Goal: Task Accomplishment & Management: Manage account settings

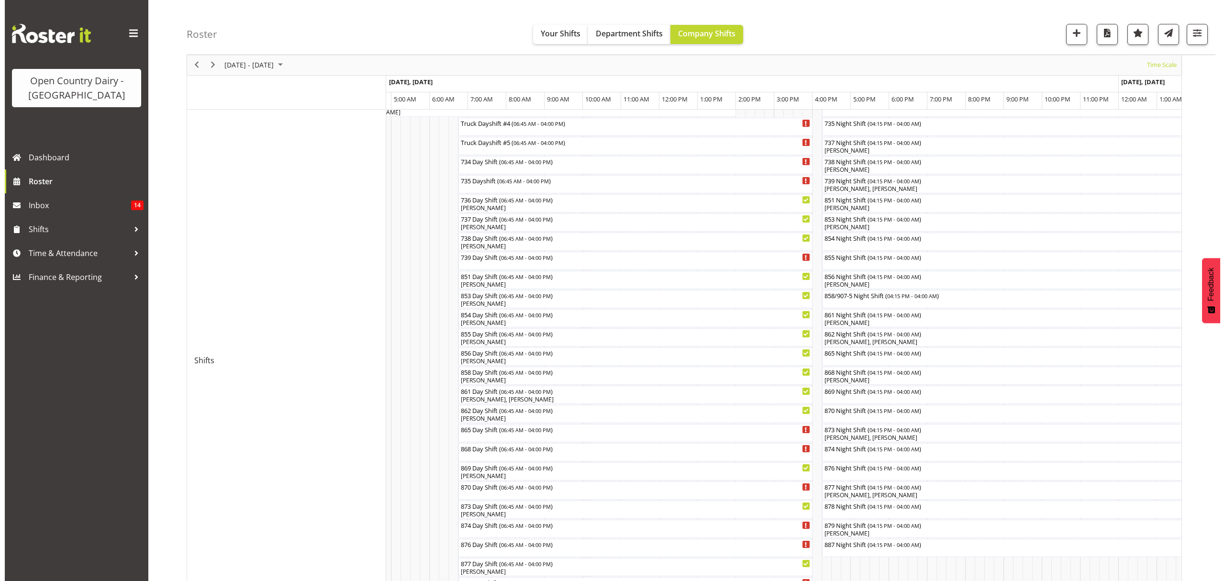
scroll to position [133, 0]
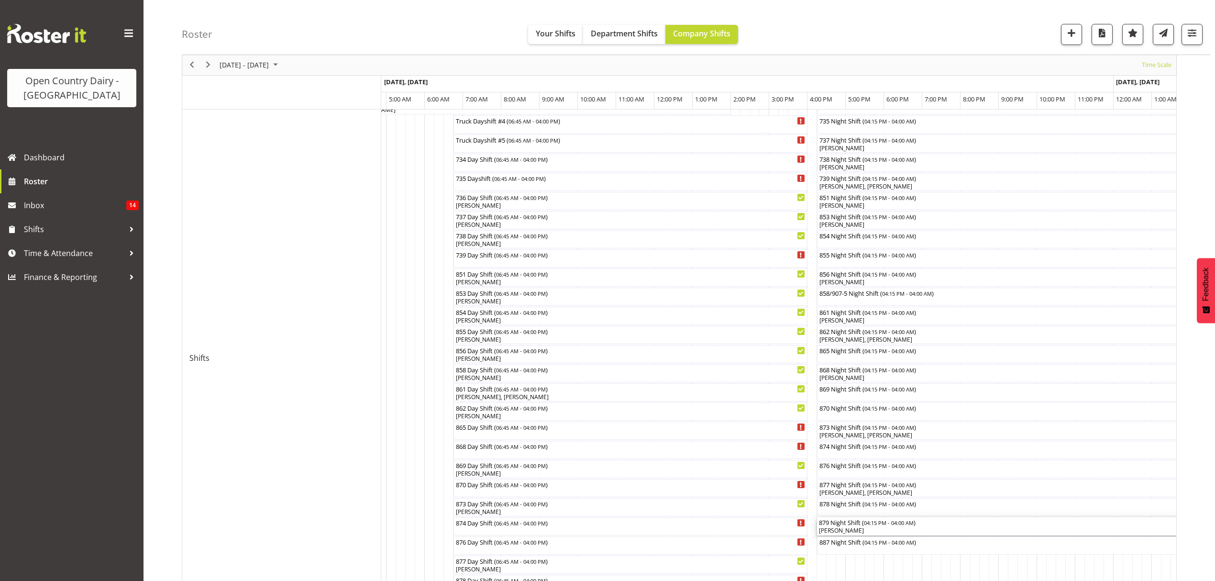
click at [832, 527] on div "[PERSON_NAME]" at bounding box center [1042, 530] width 446 height 9
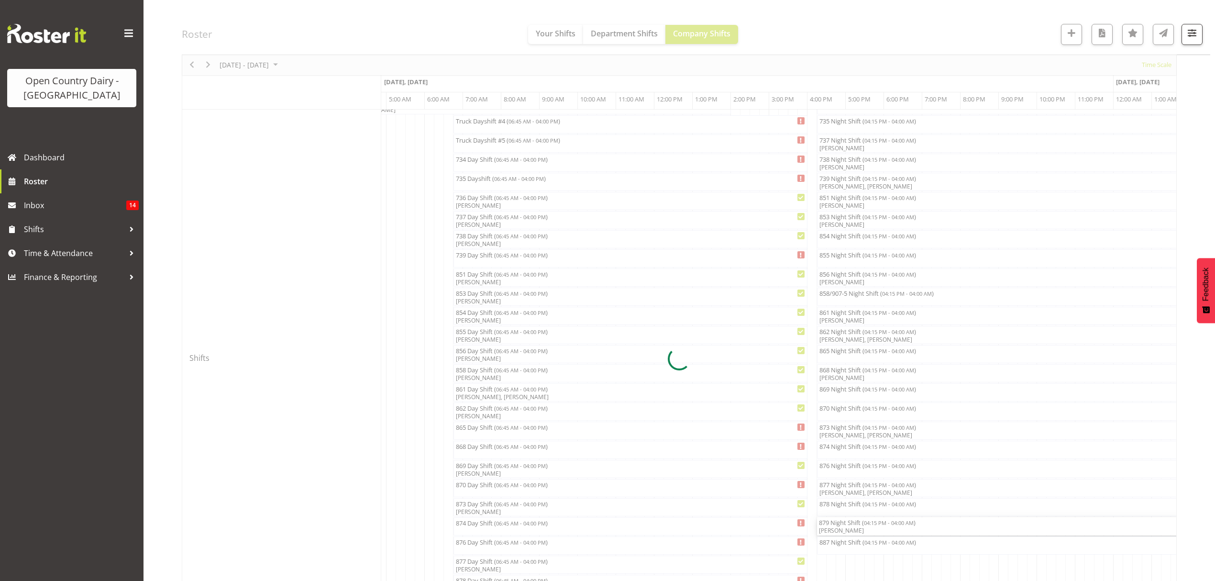
click at [832, 527] on div at bounding box center [679, 358] width 995 height 793
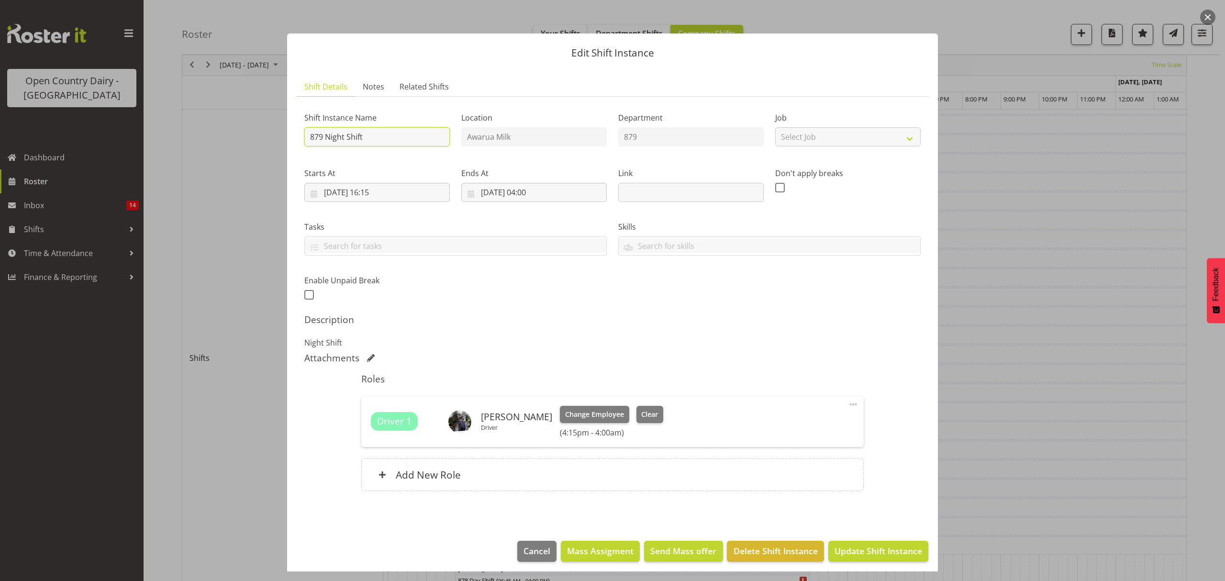
click at [322, 135] on input "879 Night Shift" at bounding box center [376, 136] width 145 height 19
type input "858/9075 Night Shift"
click at [865, 548] on span "Update Shift Instance" at bounding box center [878, 550] width 88 height 12
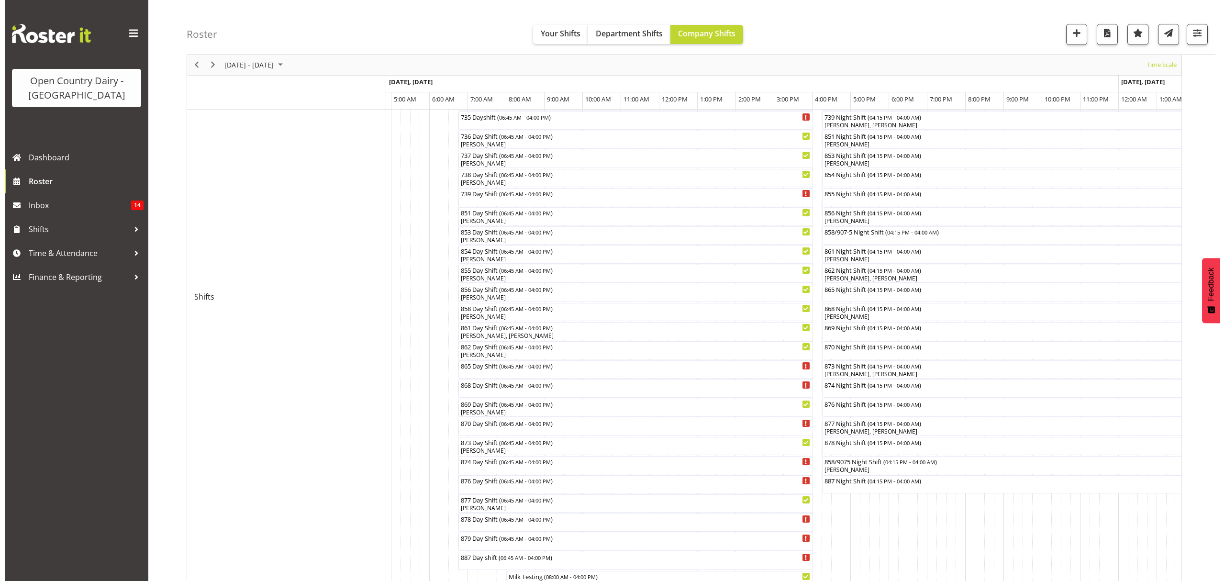
scroll to position [127, 0]
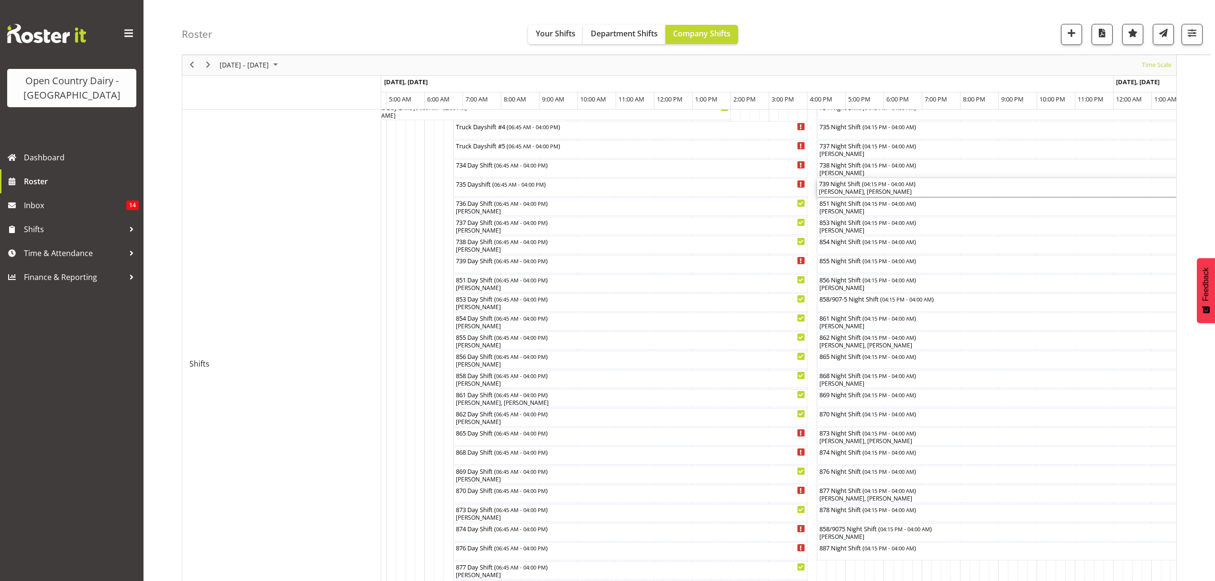
click at [841, 191] on div "[PERSON_NAME], [PERSON_NAME]" at bounding box center [1042, 192] width 446 height 9
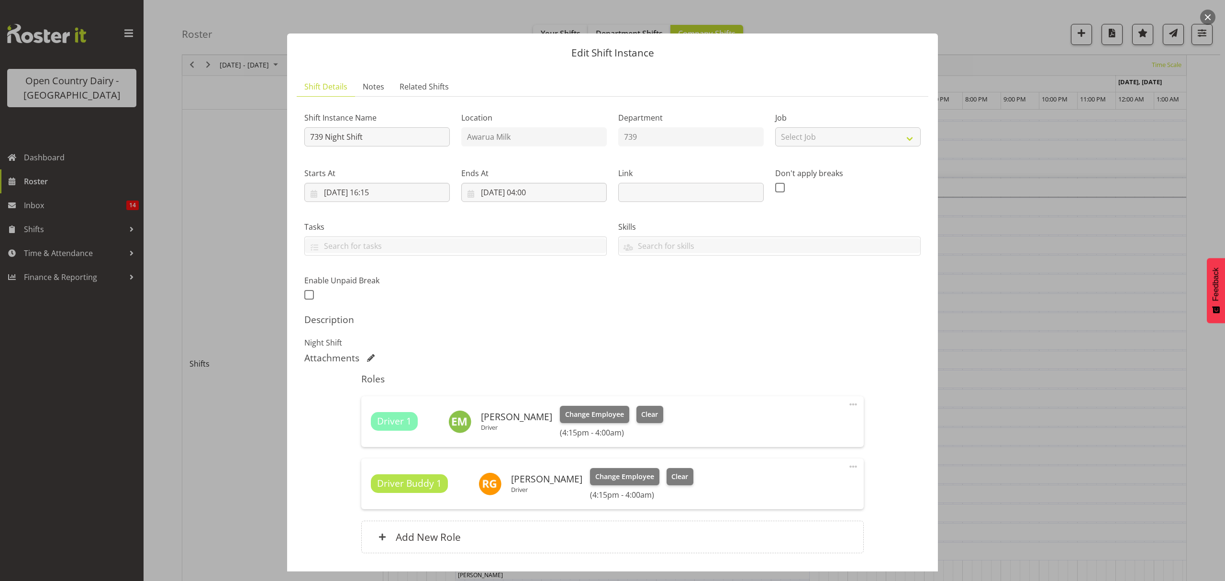
click at [804, 5] on div at bounding box center [612, 290] width 1225 height 581
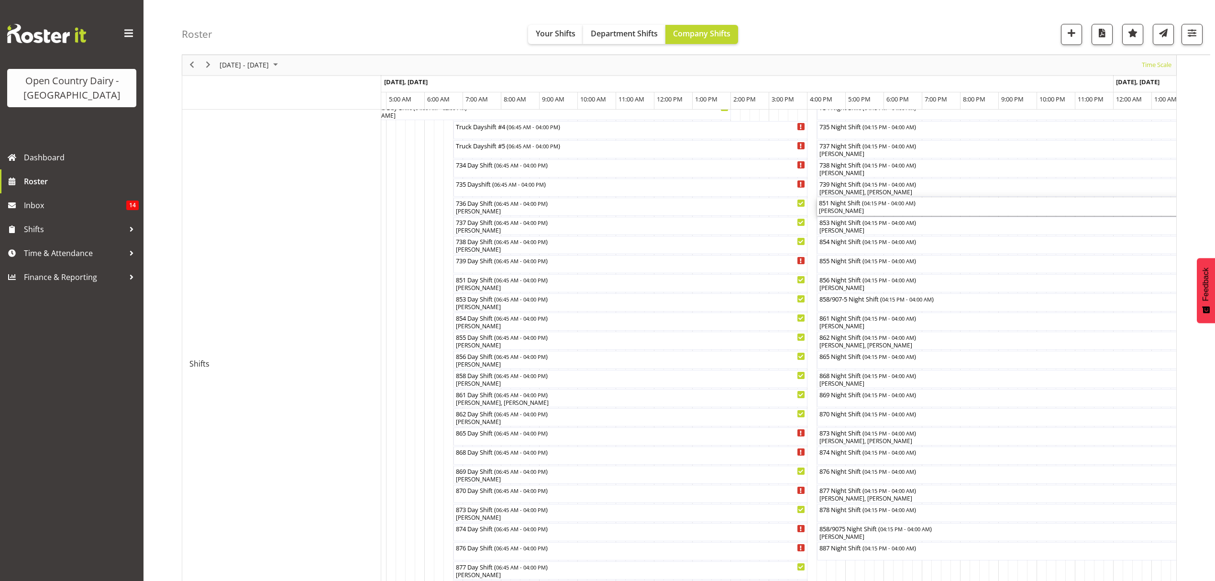
click at [836, 204] on div "851 Night Shift ( 04:15 PM - 04:00 AM )" at bounding box center [1042, 203] width 446 height 10
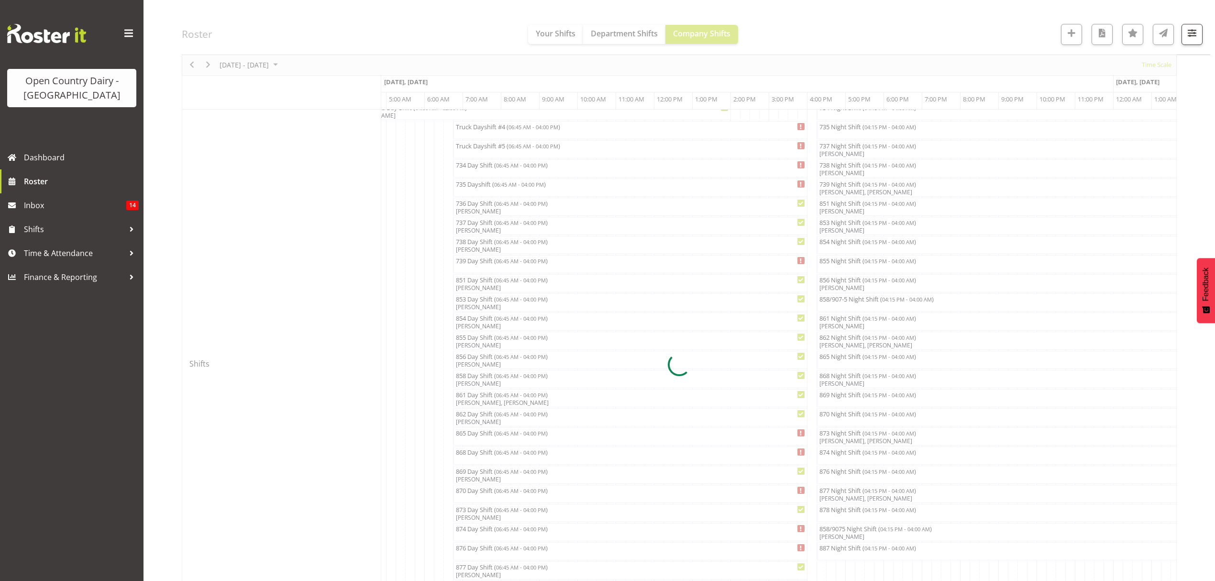
click at [836, 204] on div at bounding box center [679, 364] width 995 height 793
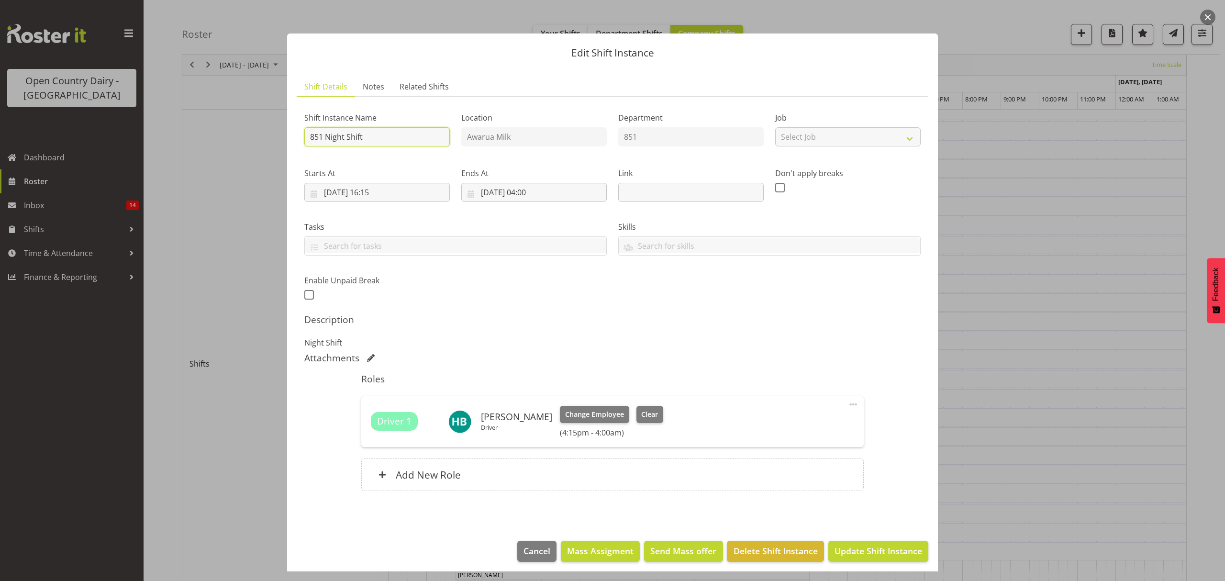
click at [324, 137] on input "851 Night Shift" at bounding box center [376, 136] width 145 height 19
type input "851/9073 Night Shift"
click at [869, 549] on span "Update Shift Instance" at bounding box center [878, 550] width 88 height 12
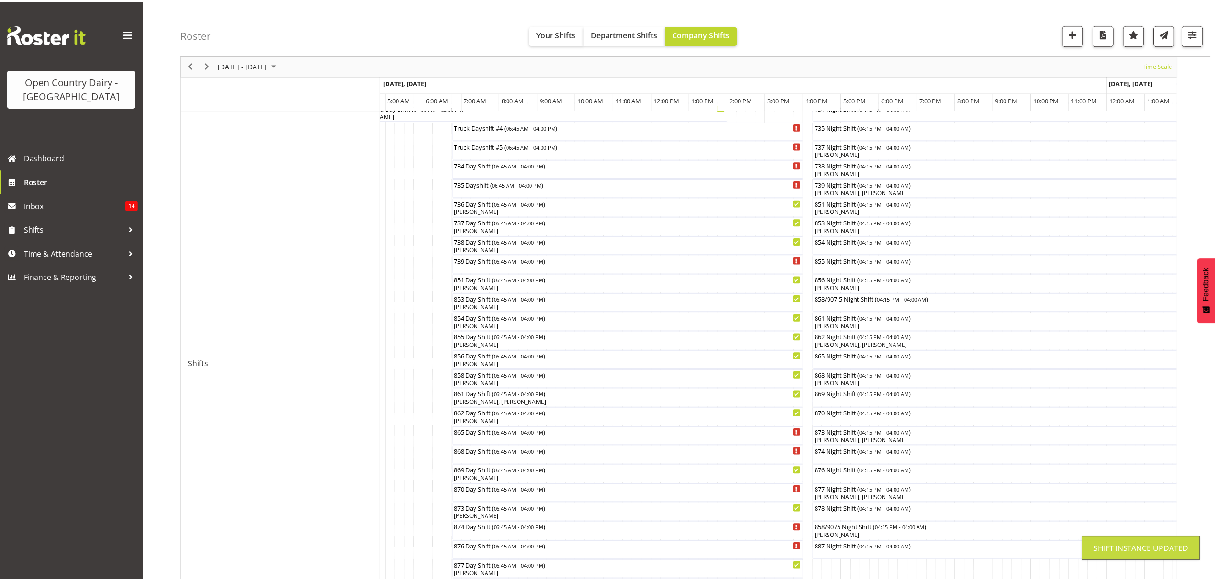
scroll to position [0, 0]
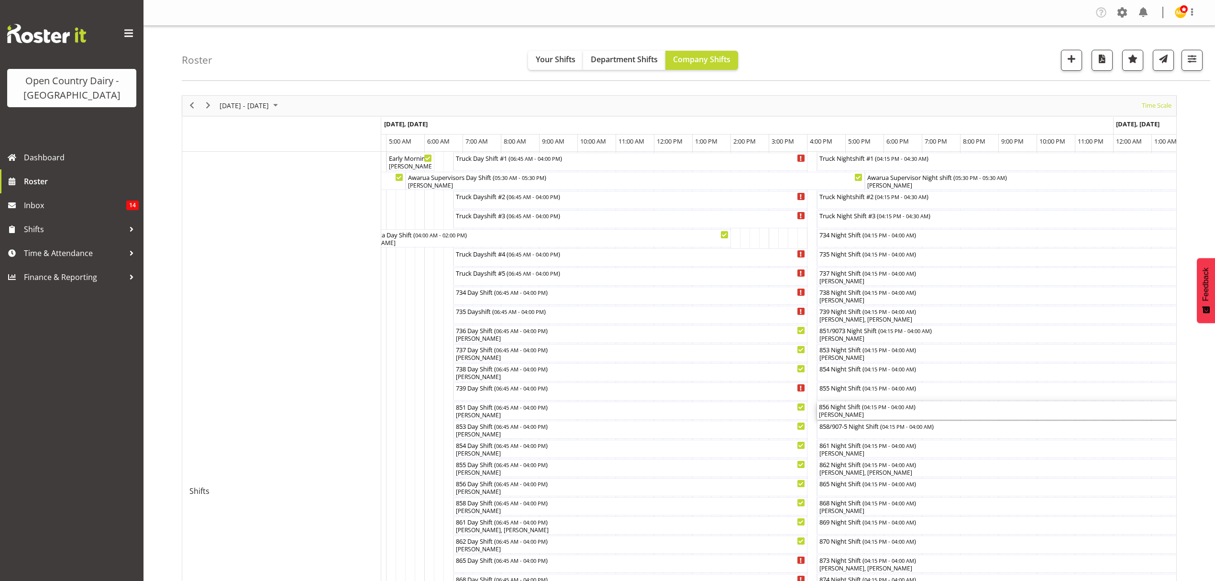
click at [827, 412] on div "[PERSON_NAME]" at bounding box center [1042, 414] width 446 height 9
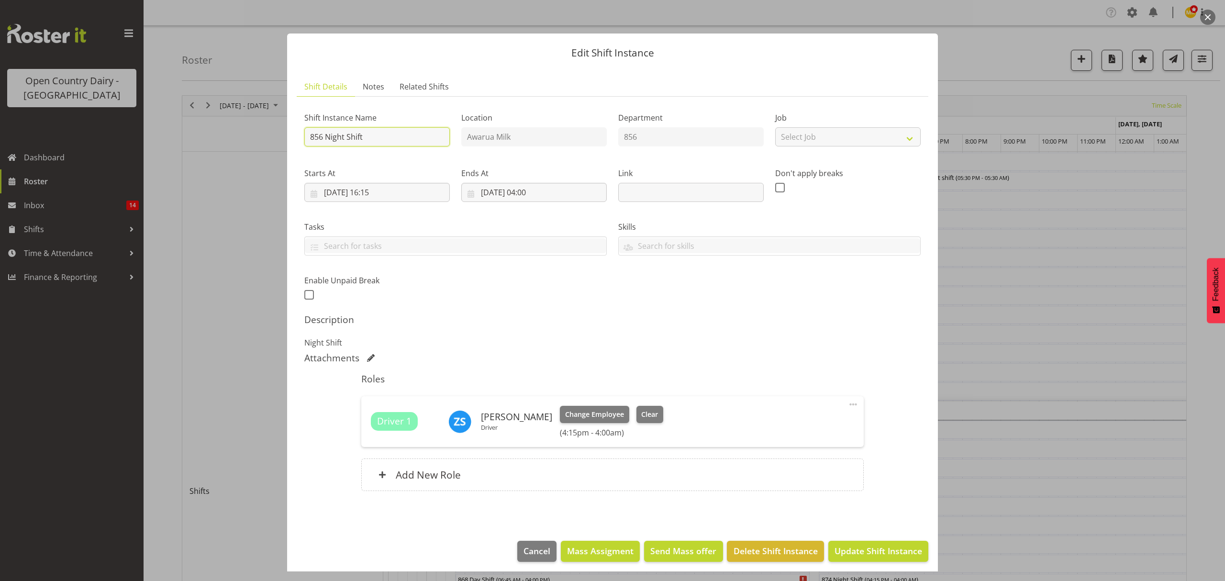
click at [324, 137] on input "856 Night Shift" at bounding box center [376, 136] width 145 height 19
type input "856 /9071Night Shift"
click at [884, 550] on span "Update Shift Instance" at bounding box center [878, 550] width 88 height 12
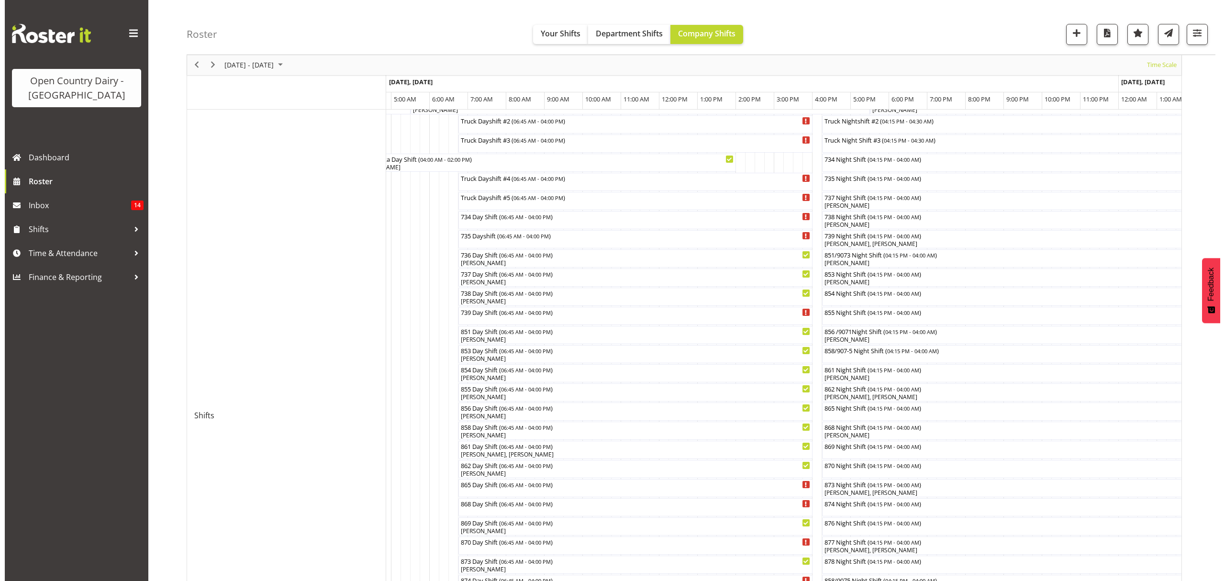
scroll to position [64, 0]
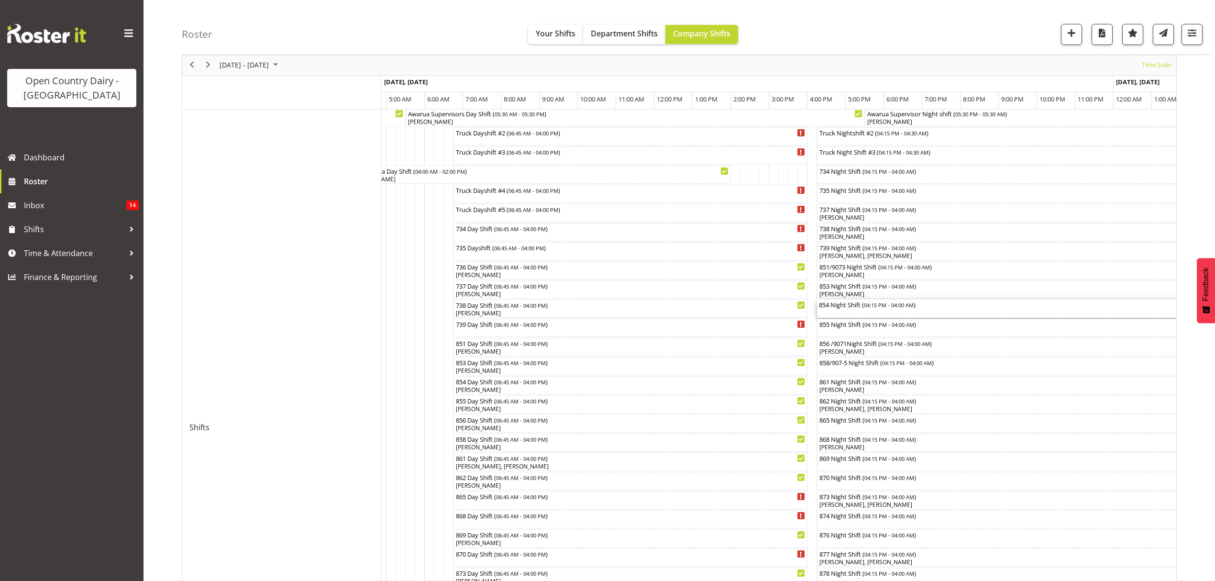
click at [823, 303] on div "854 Night Shift ( 04:15 PM - 04:00 AM )" at bounding box center [1042, 304] width 446 height 10
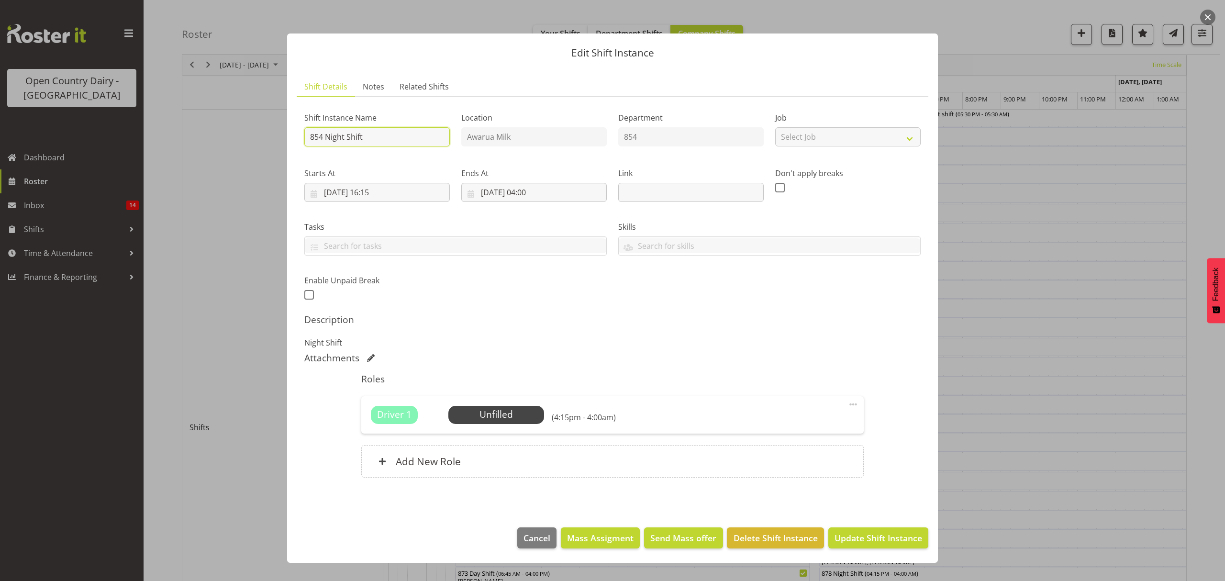
click at [324, 135] on input "854 Night Shift" at bounding box center [376, 136] width 145 height 19
type input "854 /9076 Night Shift"
click at [867, 536] on span "Update Shift Instance" at bounding box center [878, 538] width 88 height 12
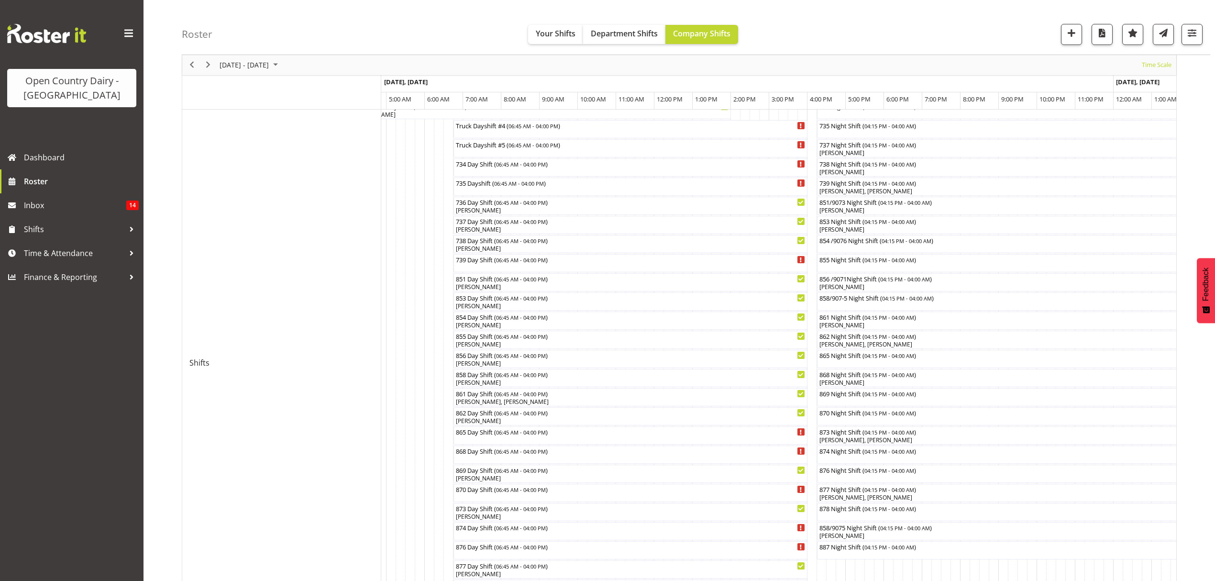
scroll to position [127, 0]
